Goal: Find specific page/section: Find specific page/section

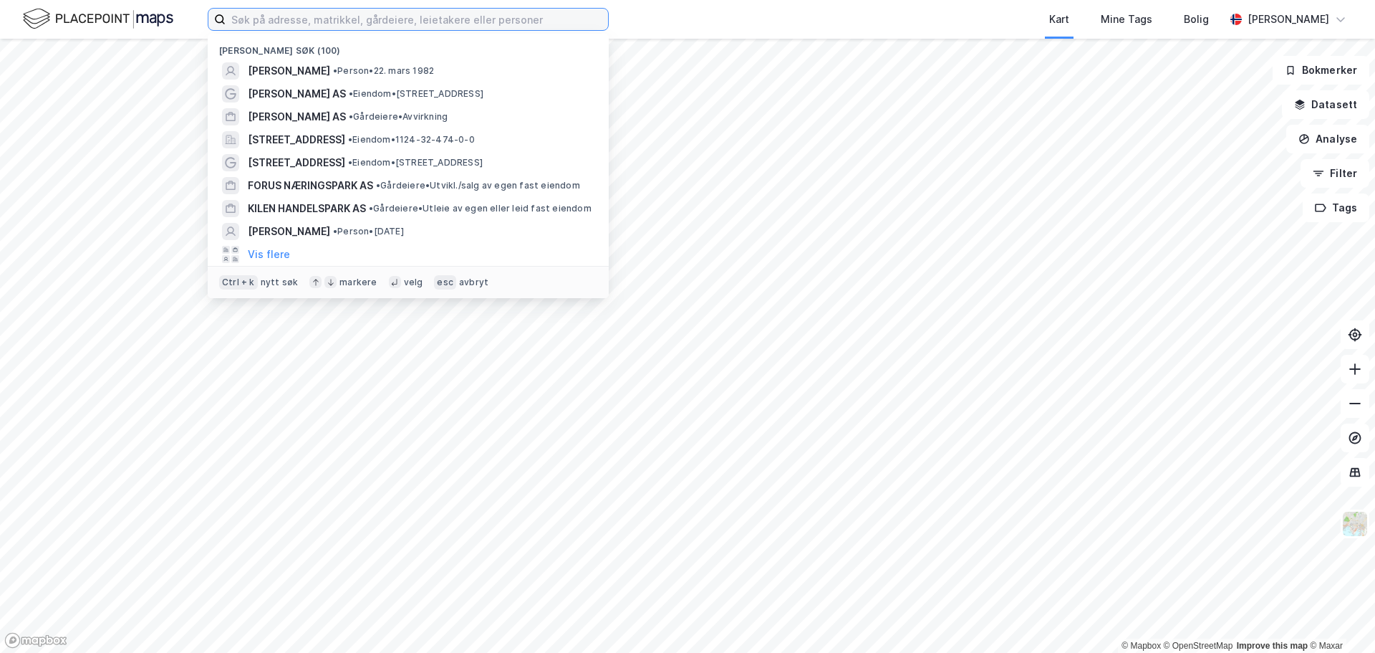
click at [272, 15] on input at bounding box center [417, 19] width 383 height 21
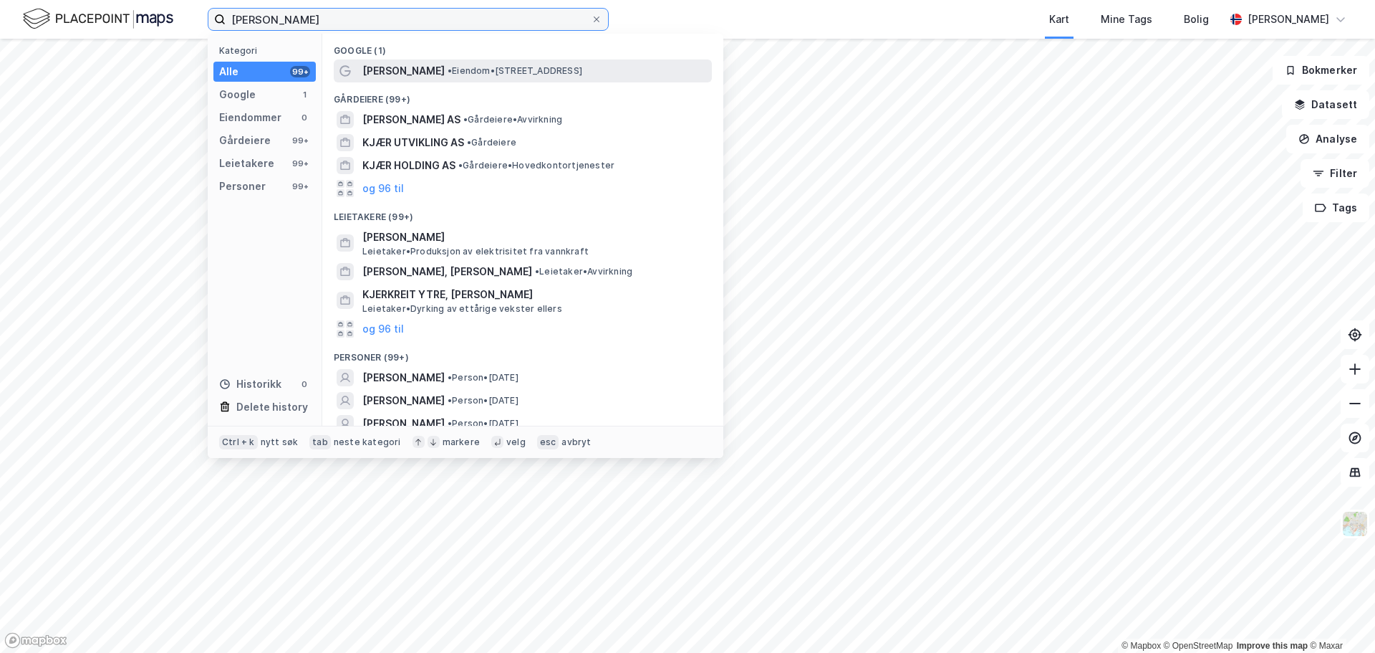
type input "[PERSON_NAME]"
click at [379, 78] on span "[PERSON_NAME]" at bounding box center [403, 70] width 82 height 17
